Goal: Information Seeking & Learning: Learn about a topic

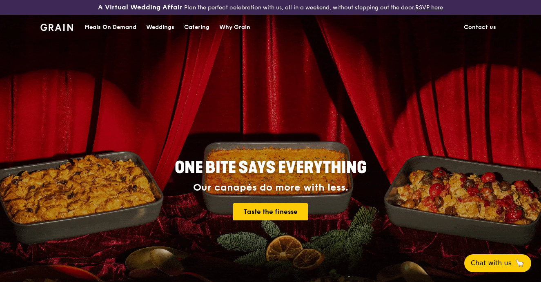
click at [198, 27] on div "Catering" at bounding box center [196, 27] width 25 height 24
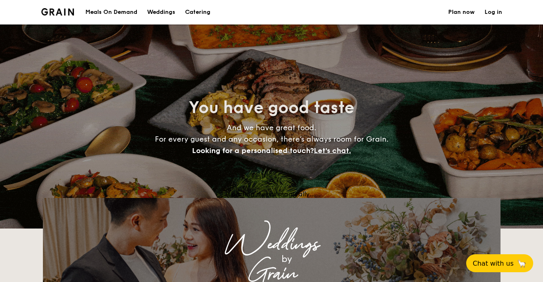
select select
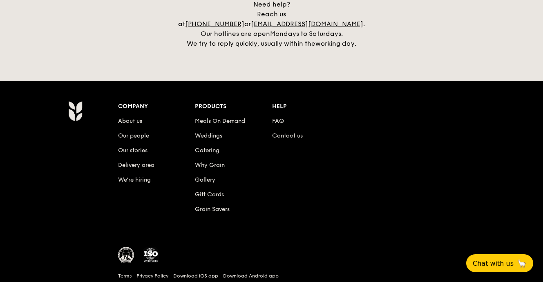
scroll to position [1754, 0]
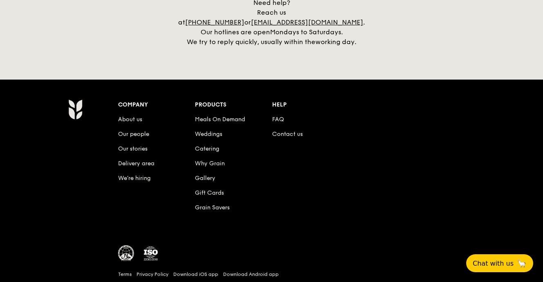
click at [203, 173] on li "Gallery" at bounding box center [233, 176] width 77 height 15
click at [203, 175] on link "Gallery" at bounding box center [205, 178] width 20 height 7
